Goal: Find specific page/section: Find specific page/section

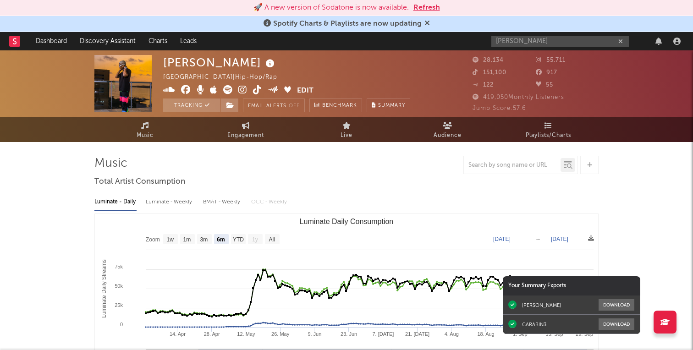
select select "6m"
click at [47, 44] on link "Dashboard" at bounding box center [51, 41] width 44 height 18
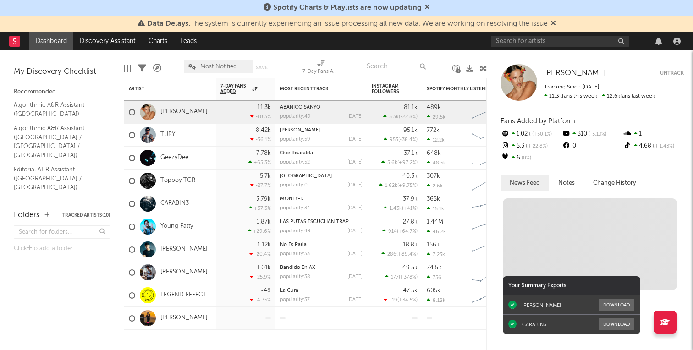
click at [14, 40] on rect at bounding box center [14, 41] width 11 height 11
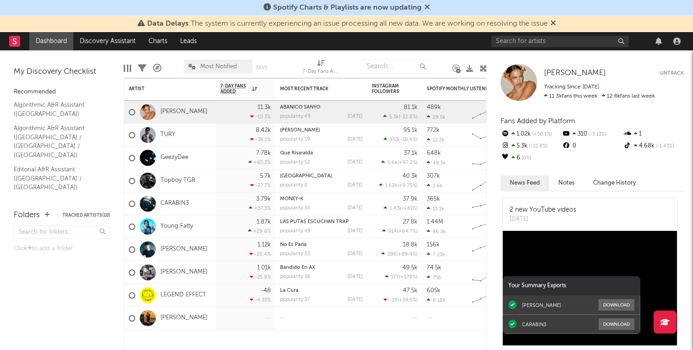
click at [17, 45] on rect at bounding box center [14, 41] width 11 height 11
